Goal: Use online tool/utility: Utilize a website feature to perform a specific function

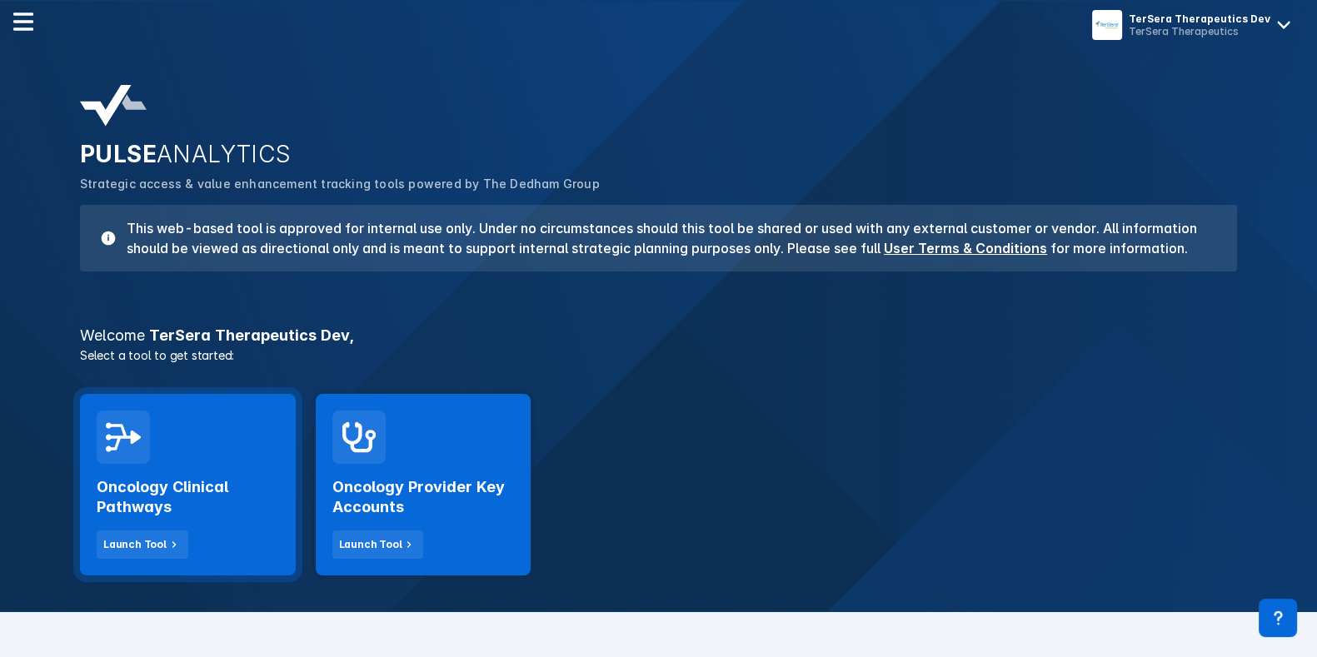
click at [258, 439] on div "Oncology Clinical Pathways Launch Tool" at bounding box center [188, 485] width 216 height 182
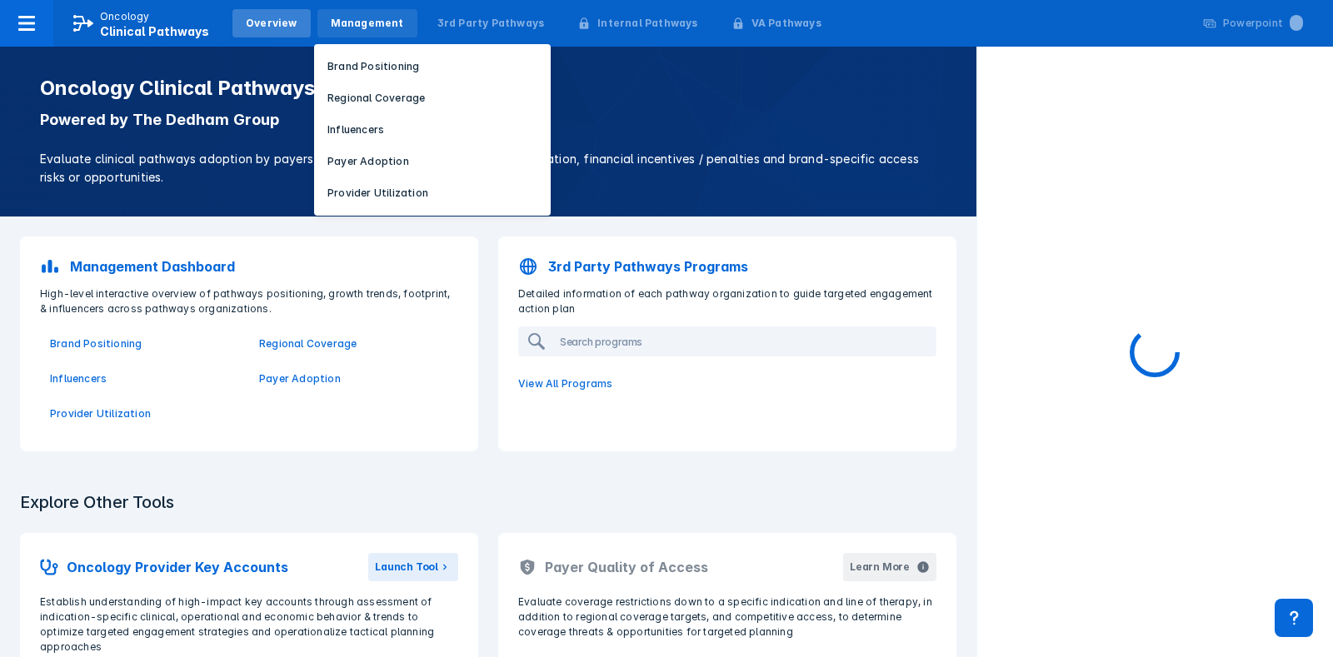
click at [387, 31] on div "Management" at bounding box center [367, 23] width 100 height 28
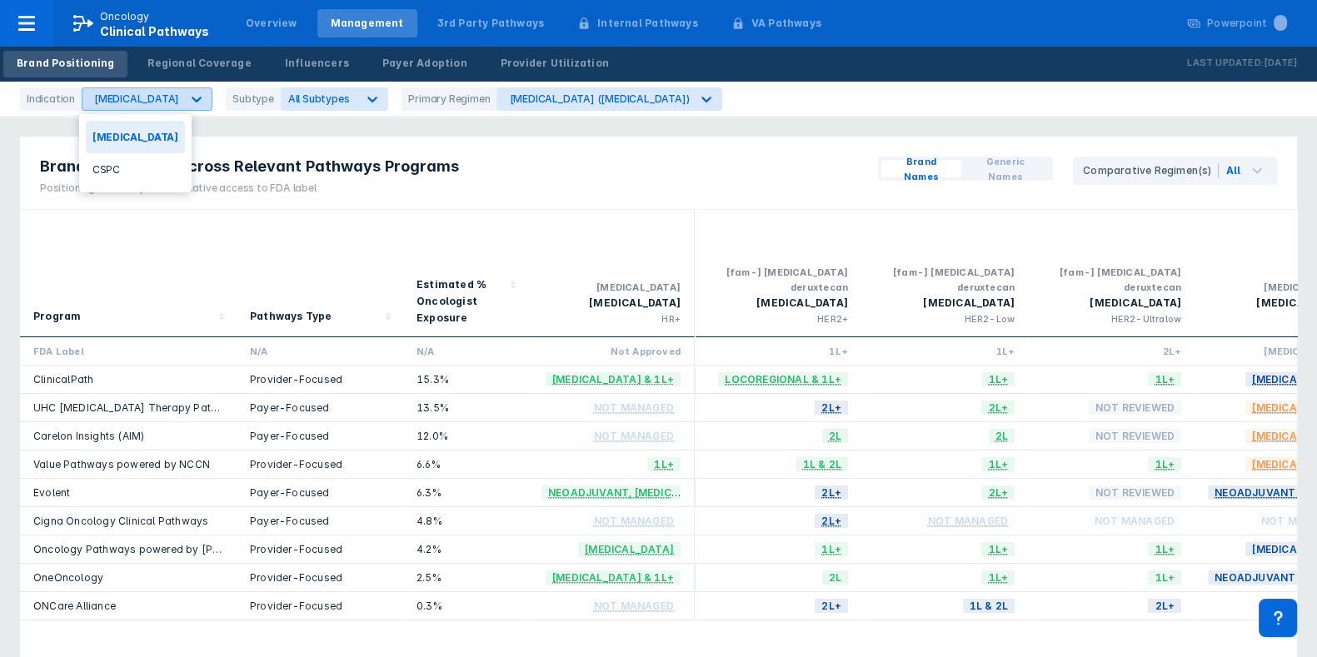
click at [120, 103] on div "[MEDICAL_DATA]" at bounding box center [136, 98] width 85 height 12
click at [143, 167] on div "CSPC" at bounding box center [135, 169] width 99 height 32
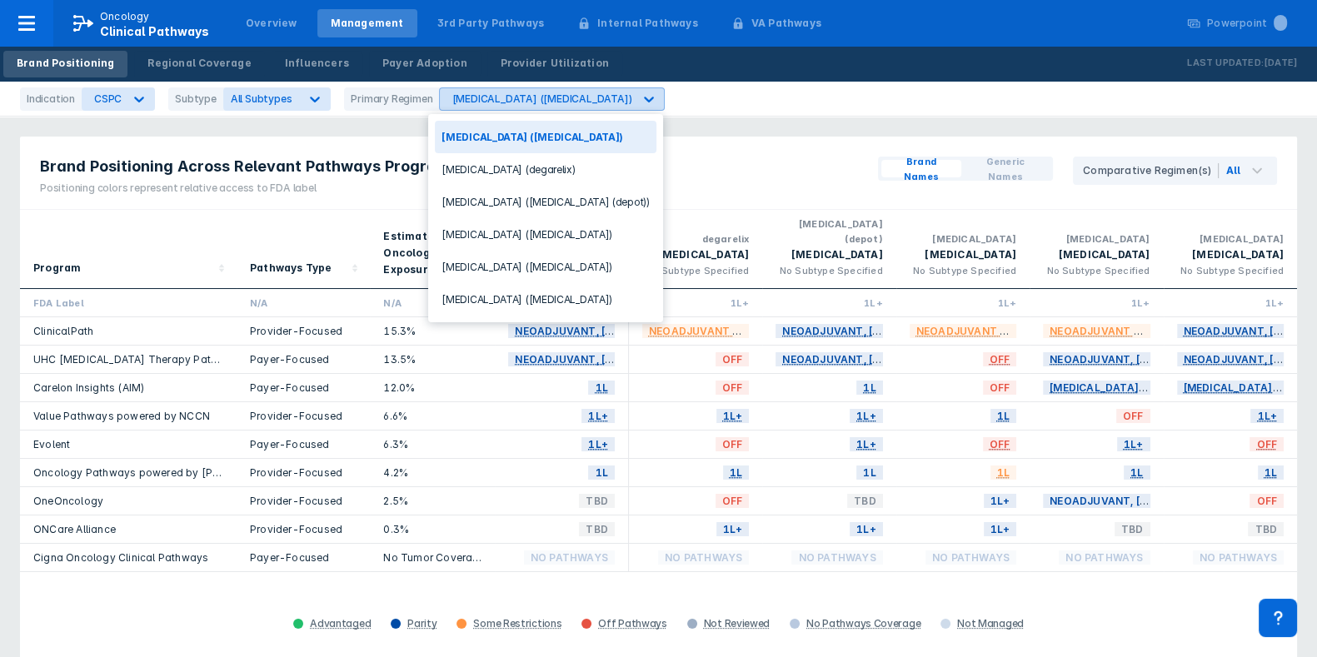
click at [464, 100] on div "[MEDICAL_DATA] ([MEDICAL_DATA])" at bounding box center [542, 98] width 180 height 12
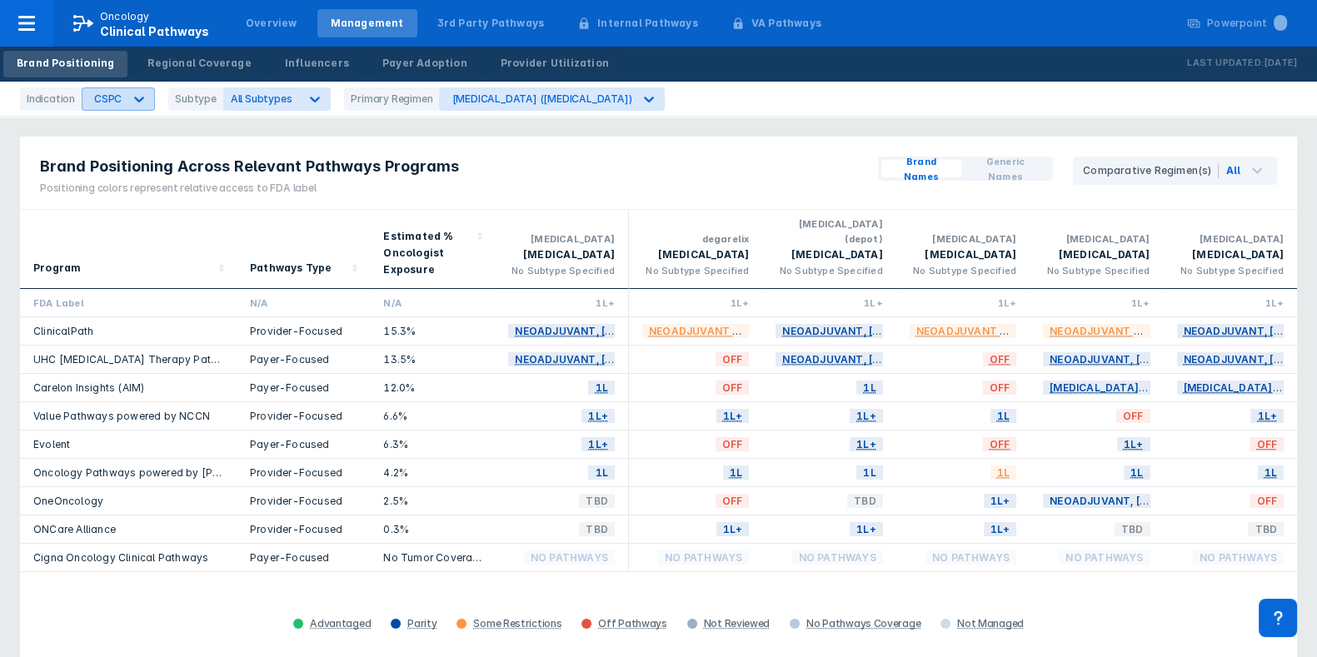
drag, startPoint x: 142, startPoint y: 108, endPoint x: 129, endPoint y: 108, distance: 12.5
click at [133, 108] on div "Indication CSPC Subtype All Subtypes Primary Regimen [MEDICAL_DATA] ([MEDICAL_D…" at bounding box center [658, 99] width 1317 height 35
click at [124, 107] on div at bounding box center [139, 99] width 30 height 30
click at [137, 142] on div "[MEDICAL_DATA]" at bounding box center [133, 137] width 94 height 32
